Goal: Task Accomplishment & Management: Use online tool/utility

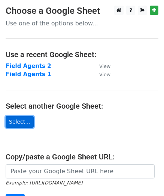
click at [20, 117] on link "Select..." at bounding box center [20, 122] width 28 height 12
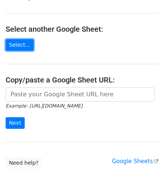
scroll to position [77, 0]
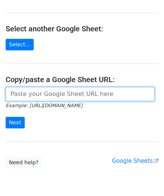
click at [54, 92] on input "url" at bounding box center [80, 94] width 149 height 14
paste input "https://docs.google.com/spreadsheets/d/1rs0L9w4WrSCSIGhSZTXx1W2E5DlZSXctsKrVloy…"
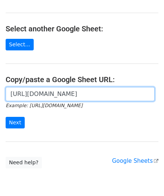
scroll to position [0, 159]
type input "https://docs.google.com/spreadsheets/d/1rs0L9w4WrSCSIGhSZTXx1W2E5DlZSXctsKrVloy…"
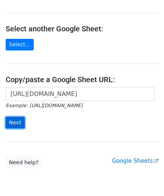
scroll to position [0, 0]
click at [15, 120] on input "Next" at bounding box center [15, 123] width 19 height 12
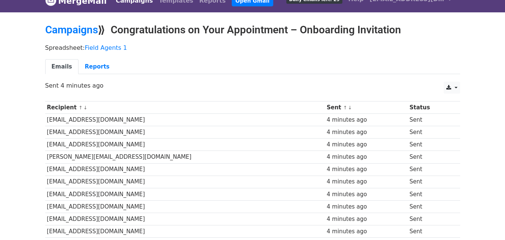
scroll to position [3, 0]
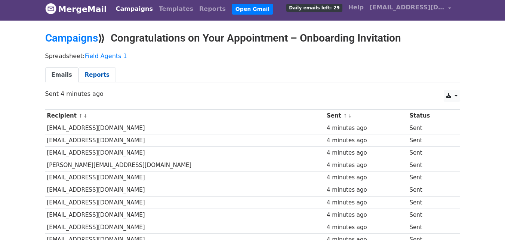
click at [92, 74] on link "Reports" at bounding box center [97, 74] width 37 height 15
